Goal: Check status: Check status

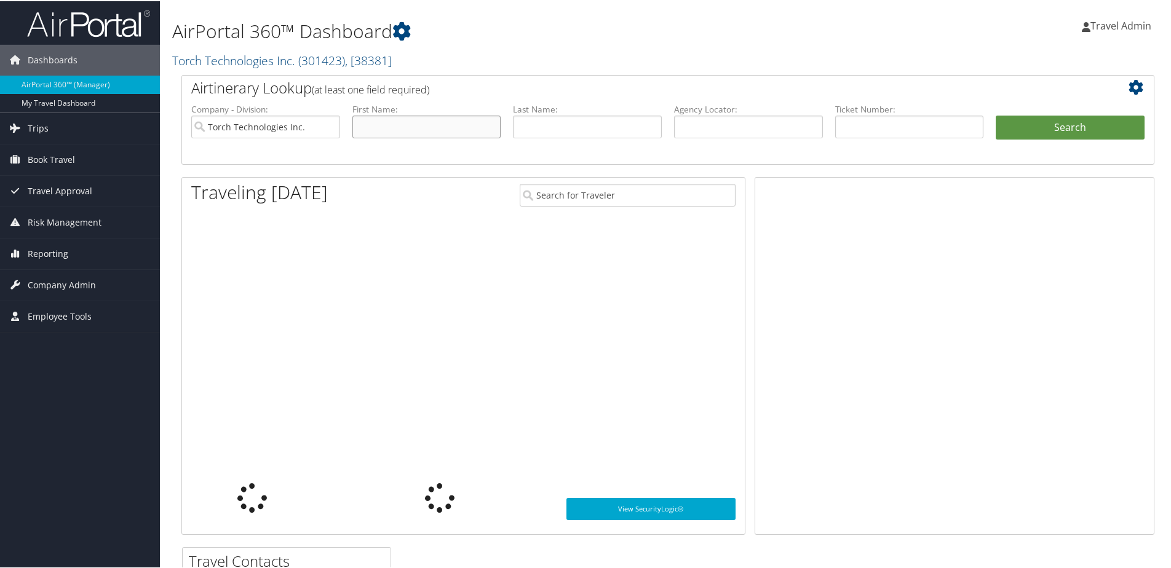
click at [373, 131] on input "text" at bounding box center [427, 125] width 149 height 23
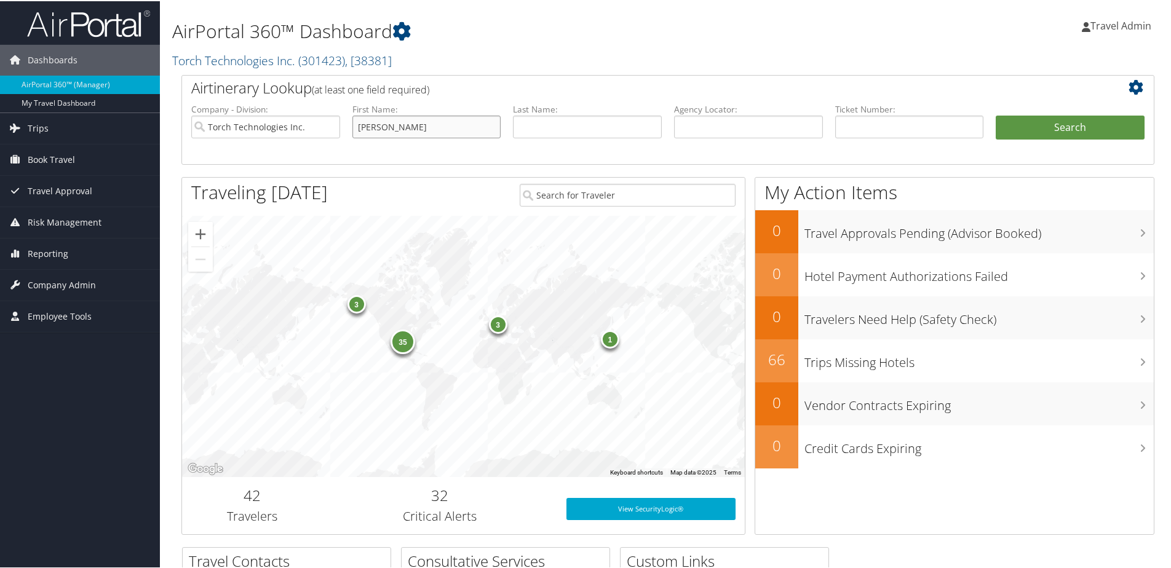
type input "richard"
type input "brouillette"
click at [996, 114] on button "Search" at bounding box center [1070, 126] width 149 height 25
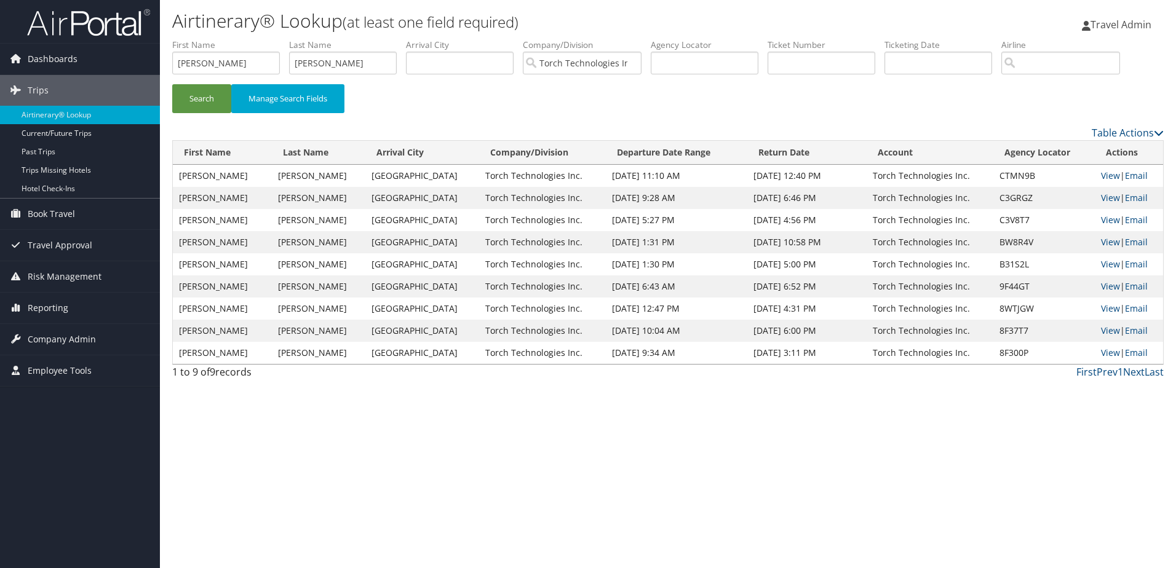
click at [766, 177] on td "[DATE] 12:40 PM" at bounding box center [807, 176] width 119 height 22
click at [1101, 176] on link "View" at bounding box center [1110, 176] width 19 height 12
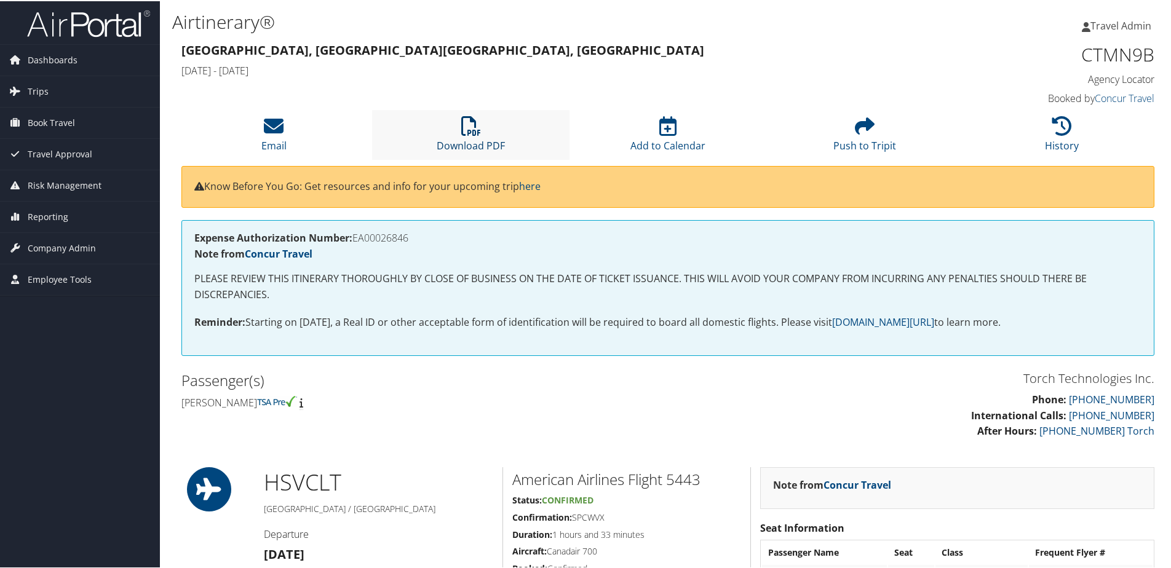
click at [461, 132] on icon at bounding box center [471, 125] width 20 height 20
